Goal: Find specific page/section: Find specific page/section

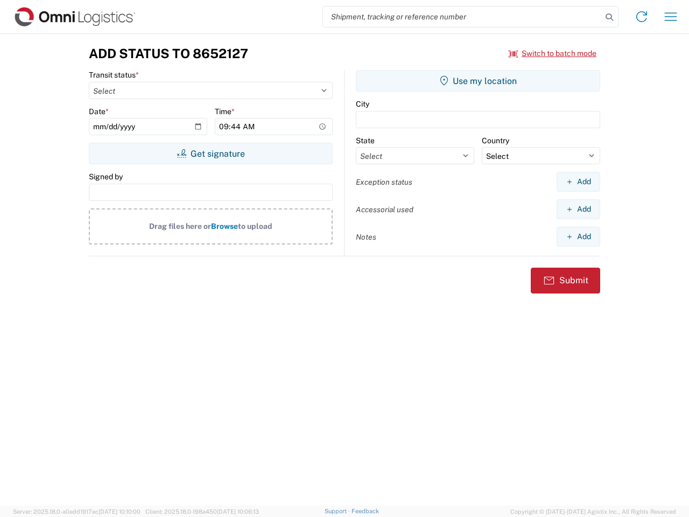
click at [462, 17] on input "search" at bounding box center [462, 16] width 279 height 20
click at [609, 17] on icon at bounding box center [609, 17] width 15 height 15
click at [642, 17] on icon at bounding box center [641, 16] width 17 height 17
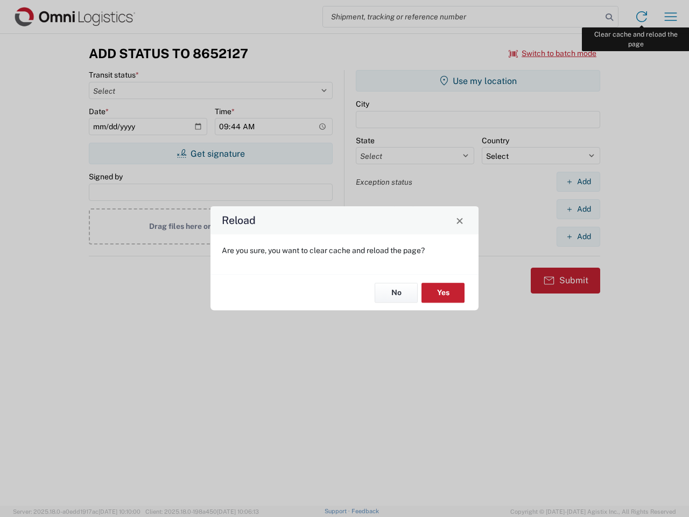
click at [671, 17] on div "Reload Are you sure, you want to clear cache and reload the page? No Yes" at bounding box center [344, 258] width 689 height 517
click at [553, 53] on div "Reload Are you sure, you want to clear cache and reload the page? No Yes" at bounding box center [344, 258] width 689 height 517
click at [210, 153] on div "Reload Are you sure, you want to clear cache and reload the page? No Yes" at bounding box center [344, 258] width 689 height 517
click at [478, 81] on div "Reload Are you sure, you want to clear cache and reload the page? No Yes" at bounding box center [344, 258] width 689 height 517
click at [578, 181] on div "Reload Are you sure, you want to clear cache and reload the page? No Yes" at bounding box center [344, 258] width 689 height 517
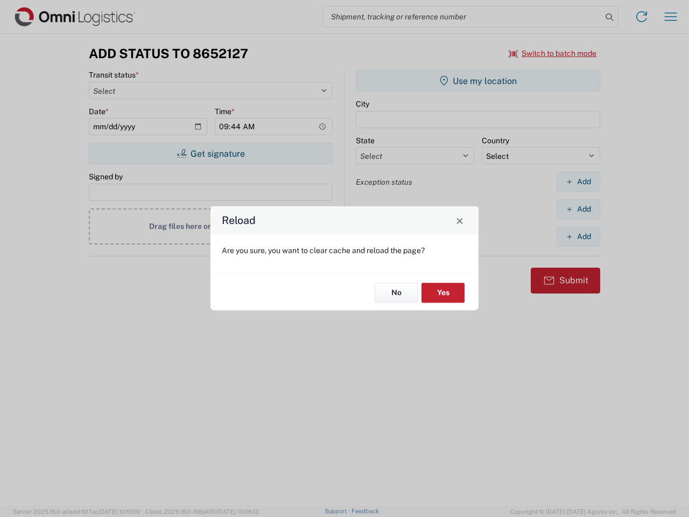
click at [578, 209] on div "Reload Are you sure, you want to clear cache and reload the page? No Yes" at bounding box center [344, 258] width 689 height 517
click at [578, 236] on div "Reload Are you sure, you want to clear cache and reload the page? No Yes" at bounding box center [344, 258] width 689 height 517
